Goal: Navigation & Orientation: Go to known website

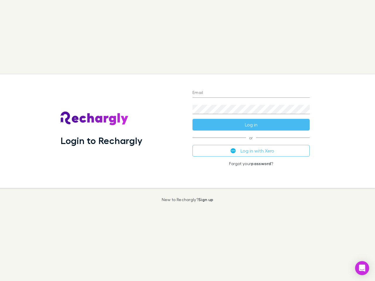
click at [188, 141] on div "Login to Rechargly" at bounding box center [122, 131] width 132 height 114
click at [251, 93] on input "Email" at bounding box center [250, 92] width 117 height 9
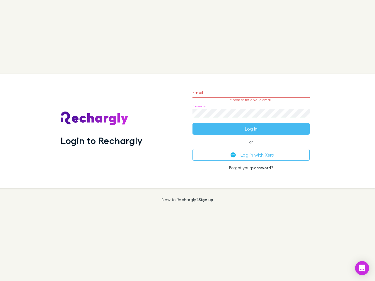
click at [251, 125] on form "Email Please enter a valid email. Password Log in" at bounding box center [250, 109] width 117 height 51
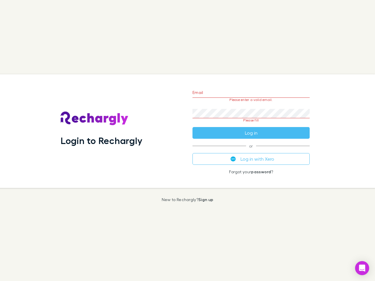
click at [251, 151] on div "Email Please enter a valid email. Password Please fill Log in or Log in with Xe…" at bounding box center [251, 131] width 127 height 114
click at [362, 268] on icon "Open Intercom Messenger" at bounding box center [362, 268] width 6 height 7
